Goal: Find contact information: Find contact information

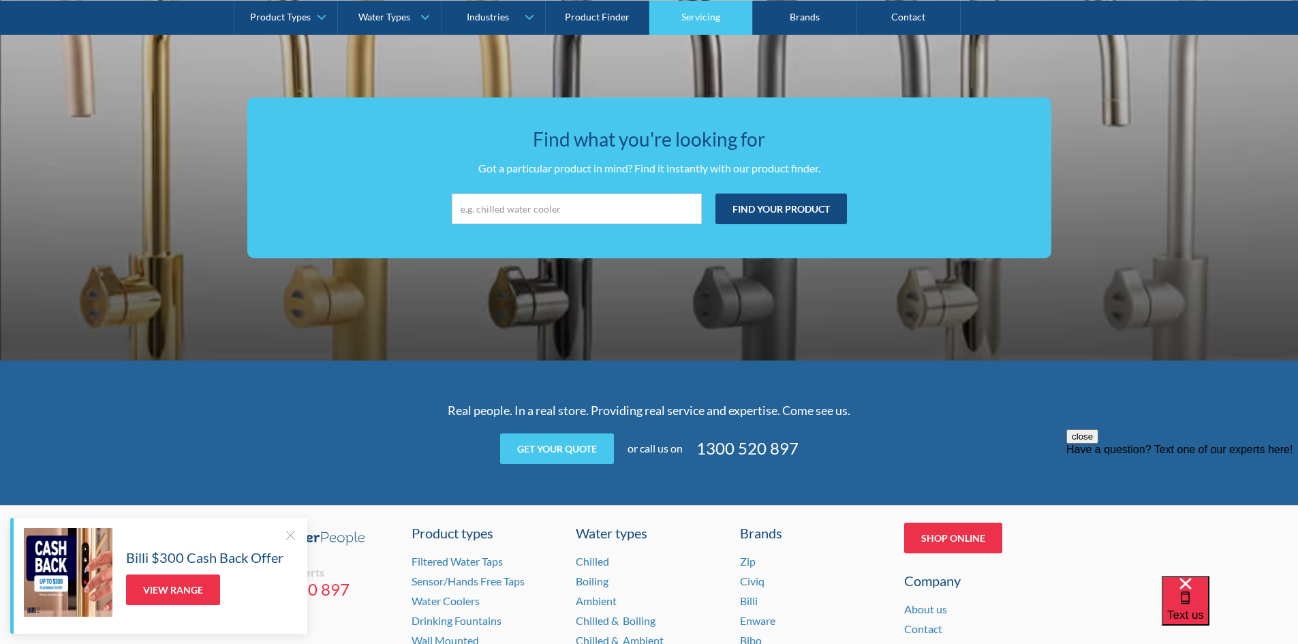
scroll to position [2290, 0]
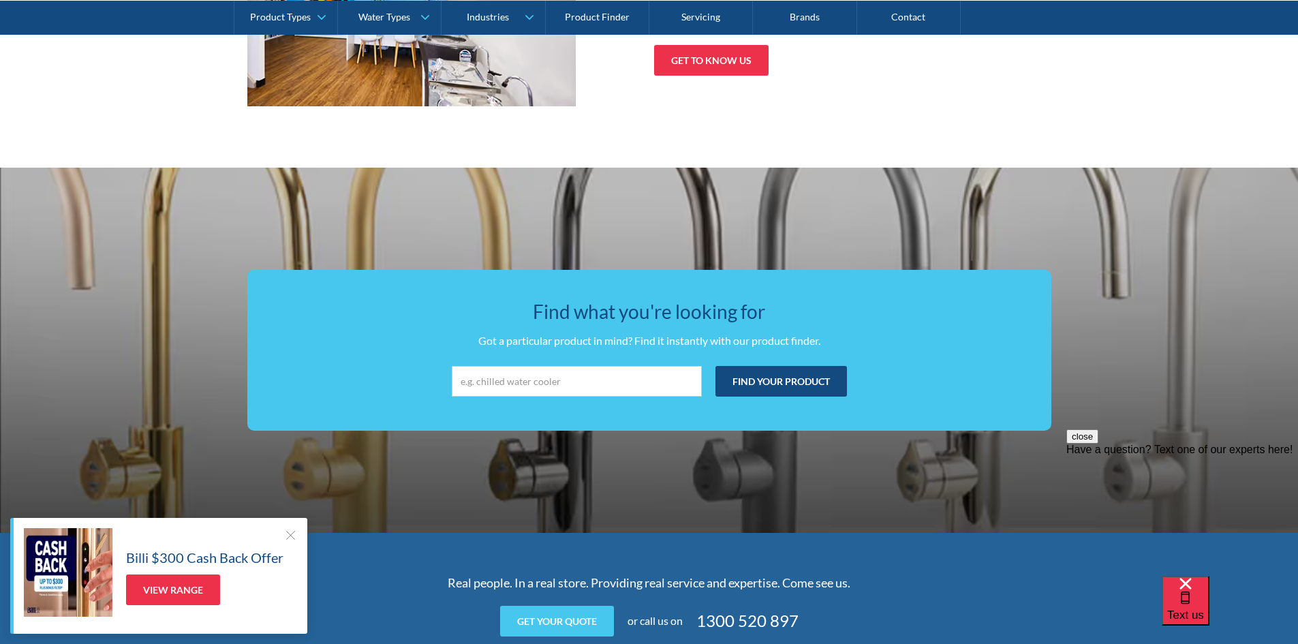
click at [926, 20] on link "Contact" at bounding box center [909, 17] width 104 height 34
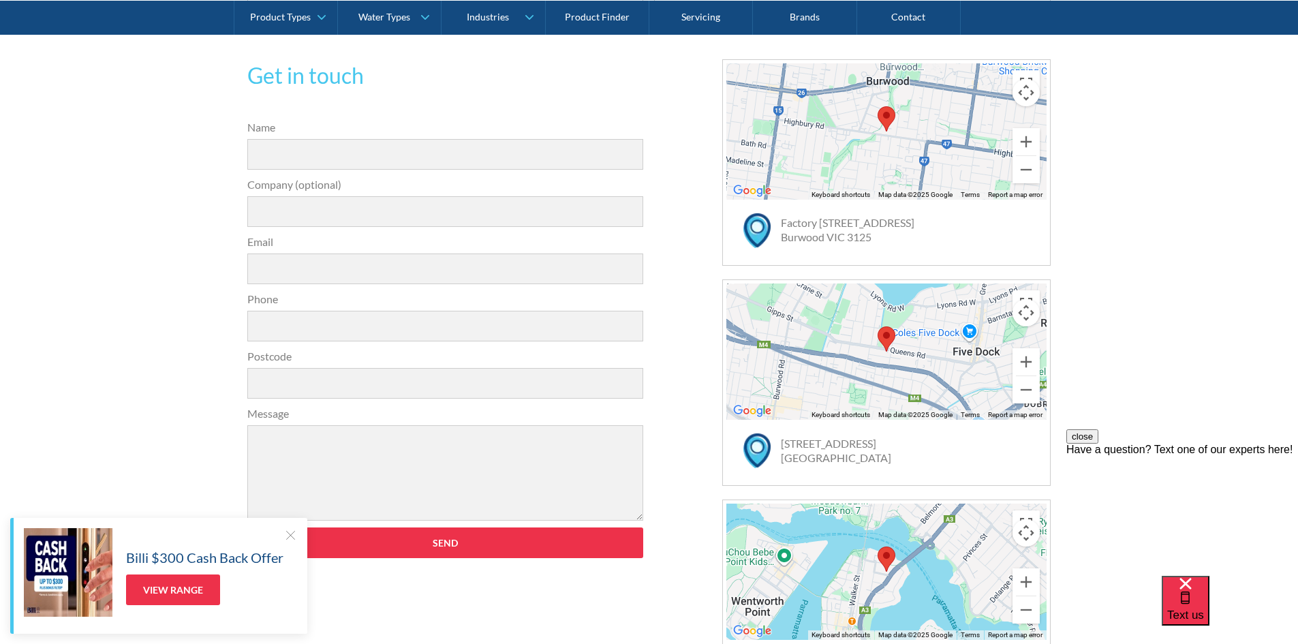
click at [201, 194] on div "Get in touch 31a2535b1fa56df3e4085a503ca978b33ae07608c9274f6380584a90323ec471d3…" at bounding box center [649, 382] width 1298 height 729
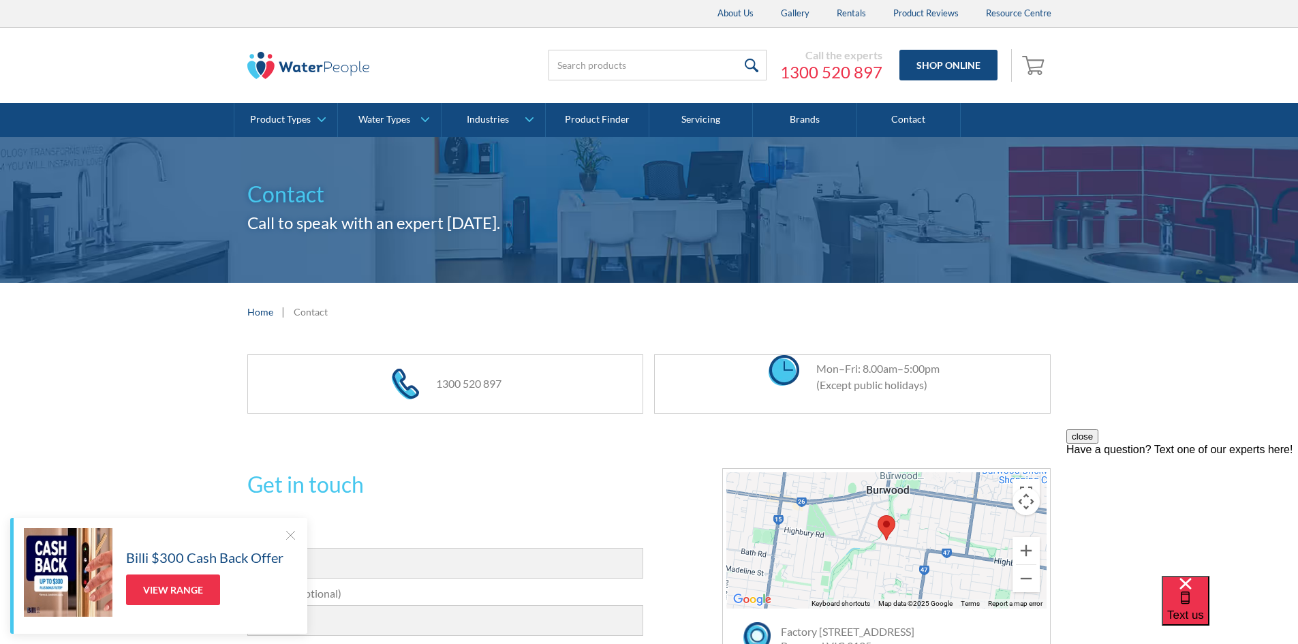
scroll to position [341, 0]
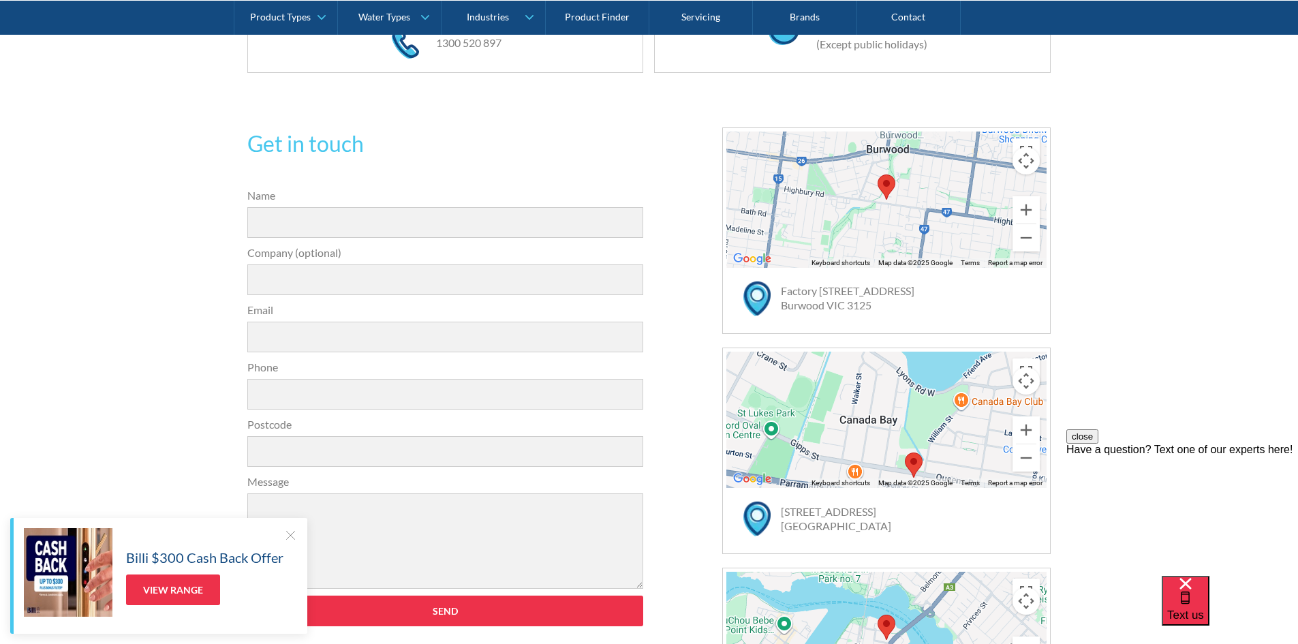
click at [1098, 444] on button "close" at bounding box center [1082, 436] width 32 height 14
drag, startPoint x: 1206, startPoint y: 397, endPoint x: 1224, endPoint y: 373, distance: 30.1
click at [1208, 394] on div "Get in touch 31a2535b1fa56df3e4085a503ca978b33ae07608c9274f6380584a90323ec471d3…" at bounding box center [649, 451] width 1298 height 729
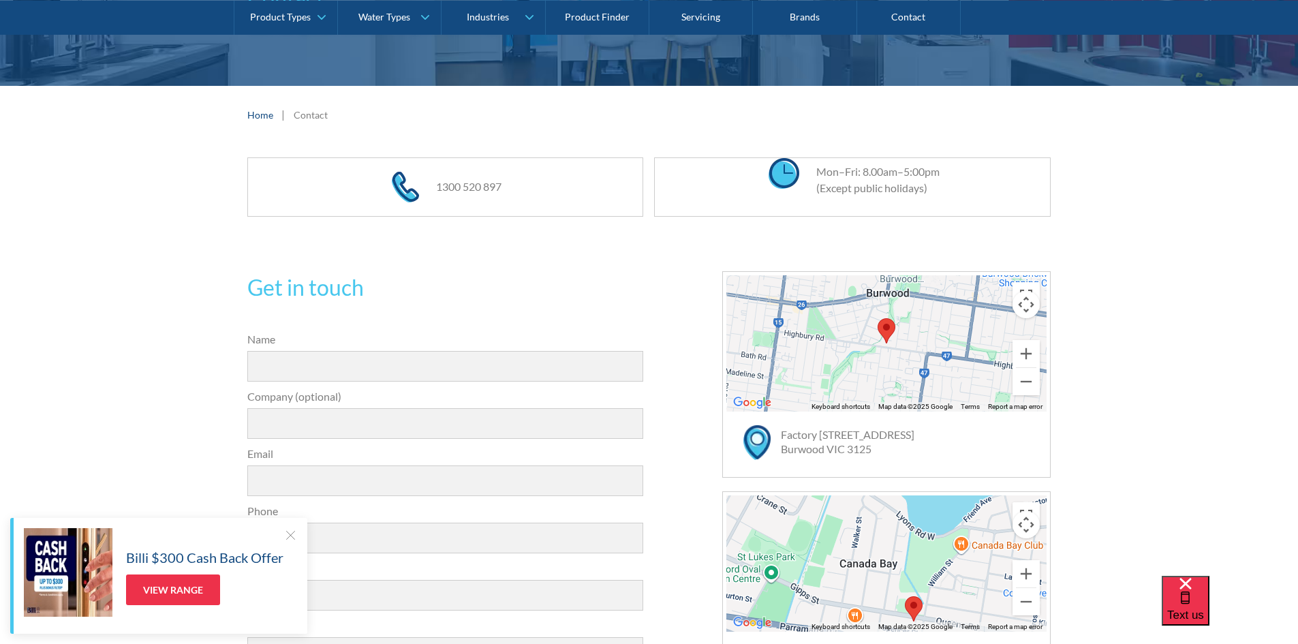
scroll to position [273, 0]
